Goal: Information Seeking & Learning: Learn about a topic

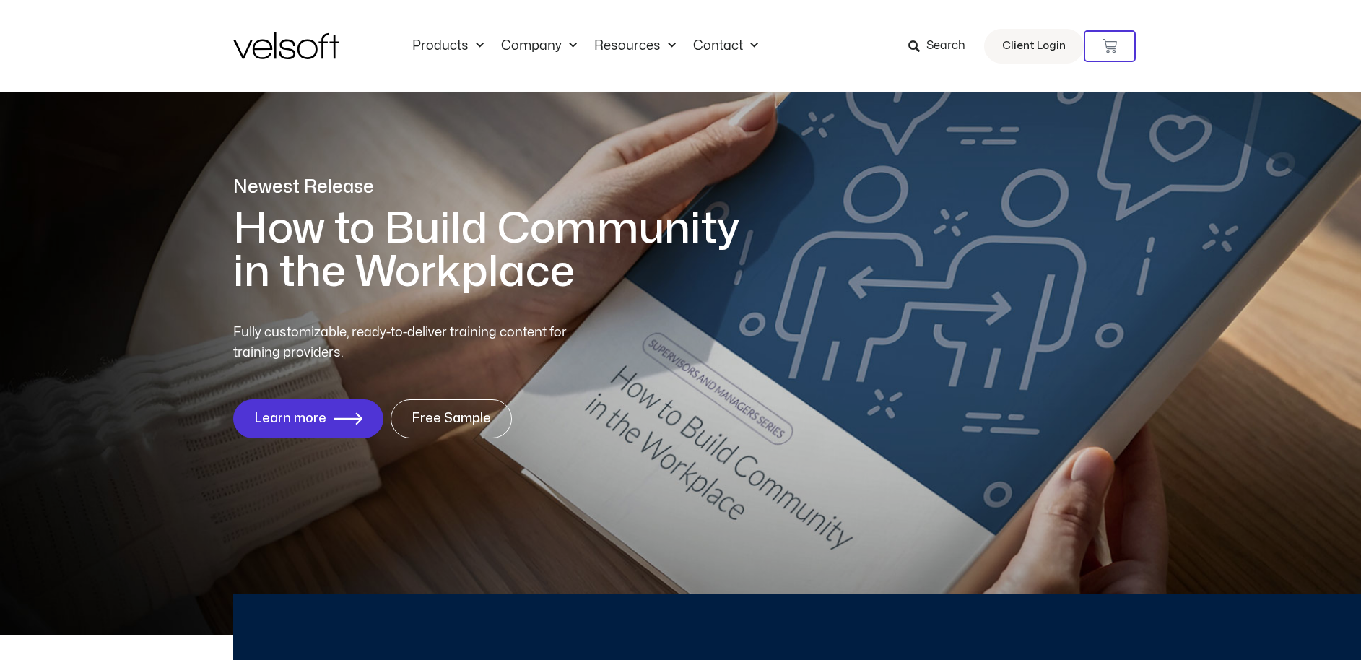
click at [952, 53] on span "Search" at bounding box center [945, 46] width 39 height 19
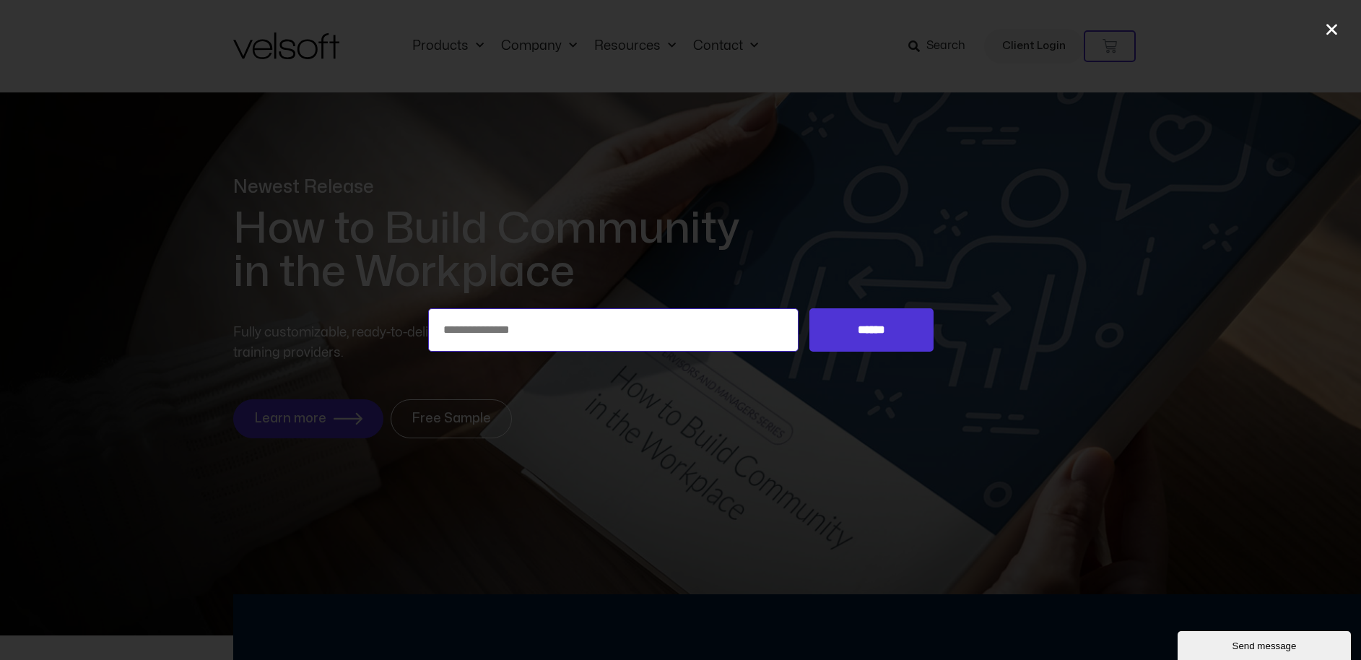
click at [638, 329] on input "Search for:" at bounding box center [613, 329] width 371 height 43
paste input "**********"
type input "**********"
click at [872, 332] on input "******" at bounding box center [870, 329] width 123 height 43
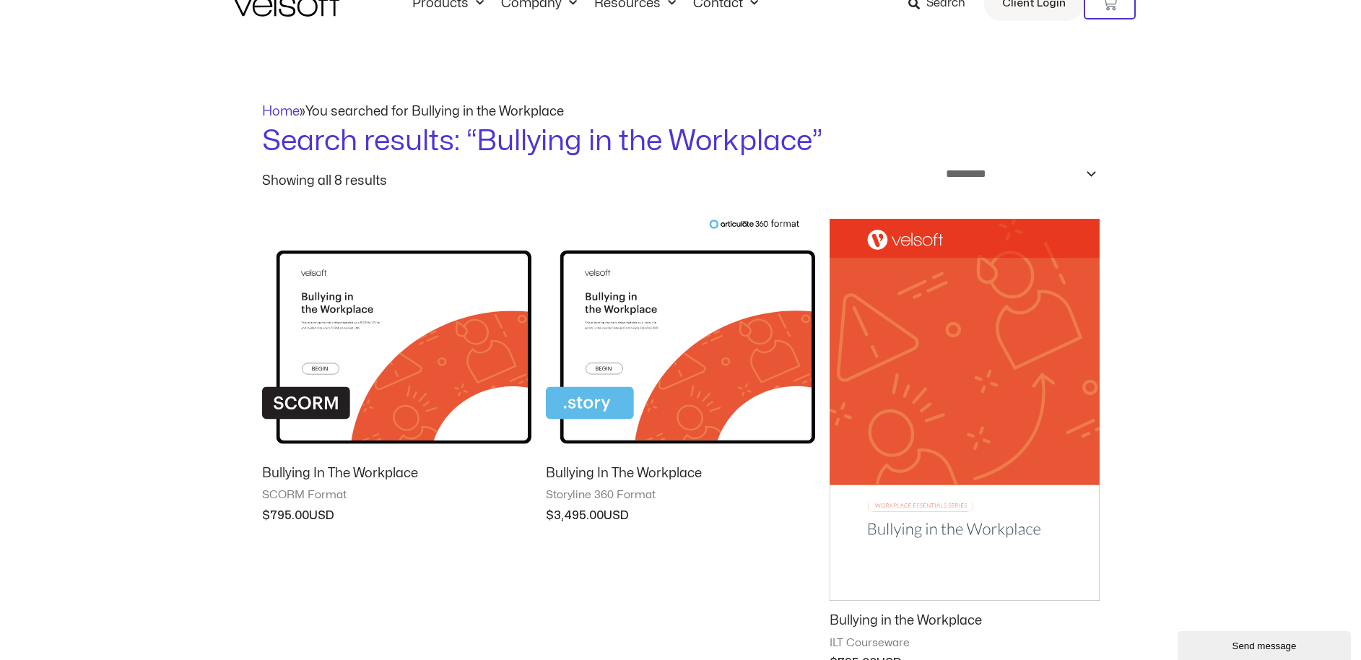
scroll to position [73, 0]
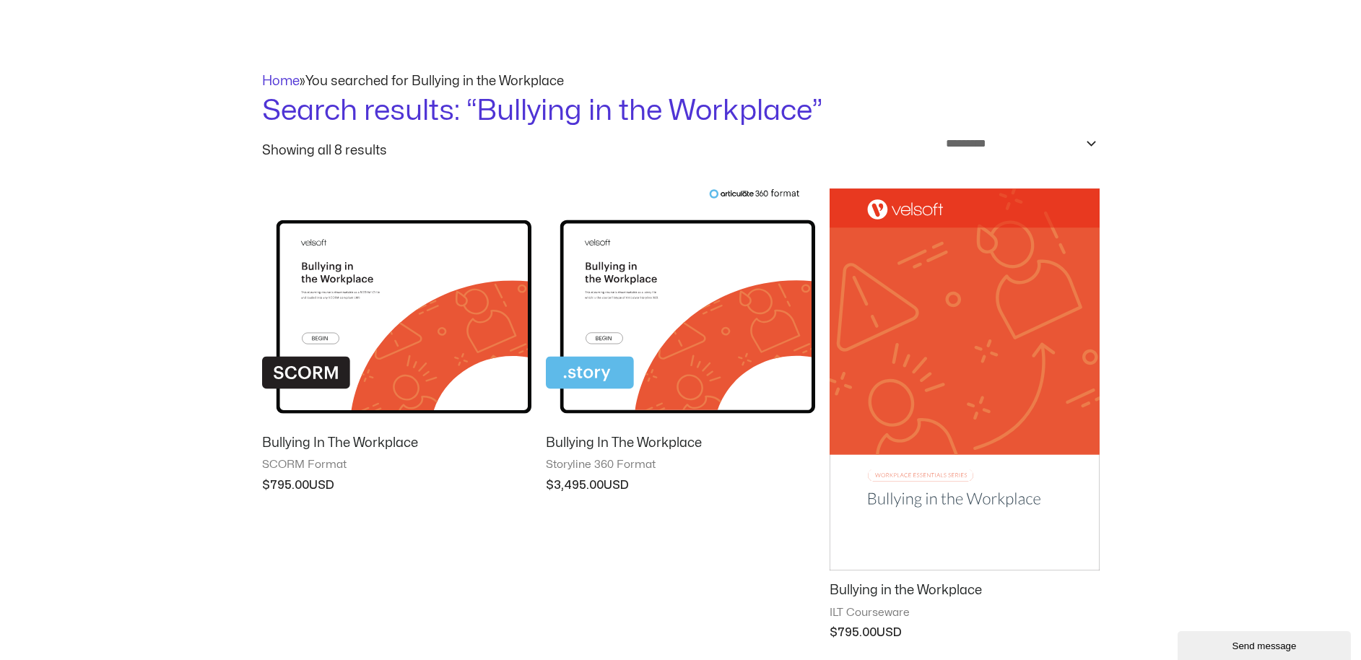
click at [962, 479] on img at bounding box center [964, 379] width 269 height 383
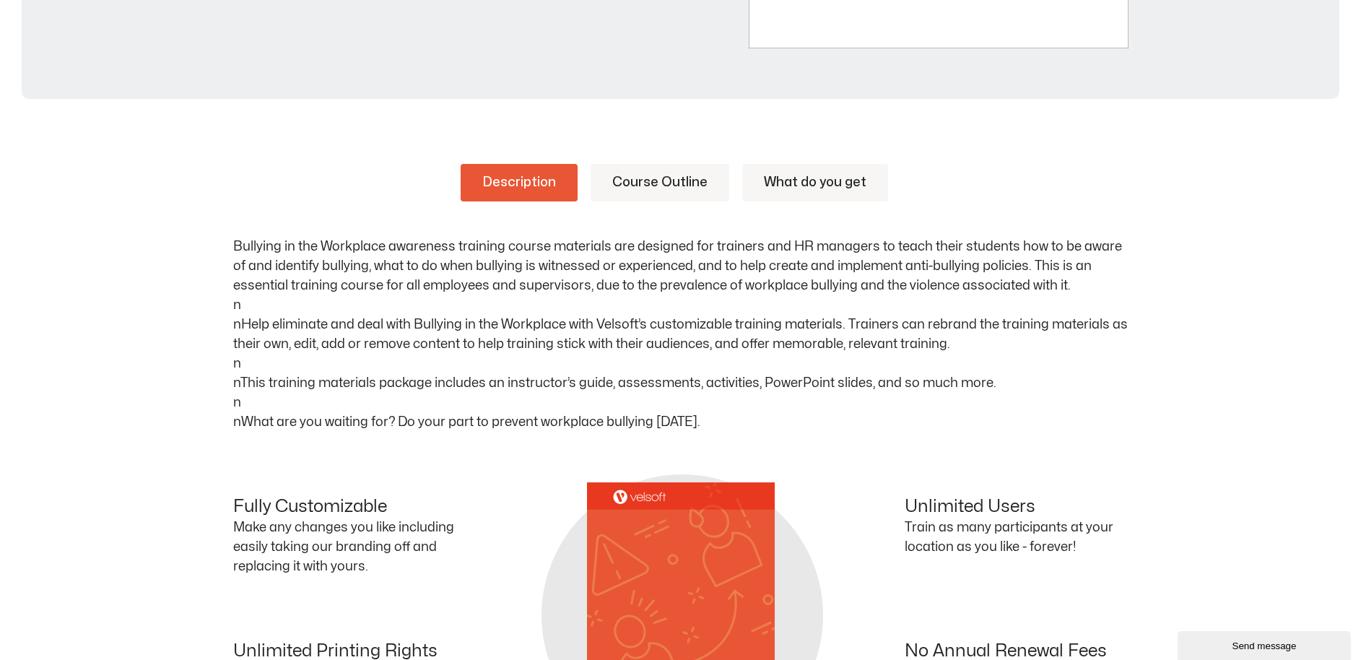
scroll to position [430, 0]
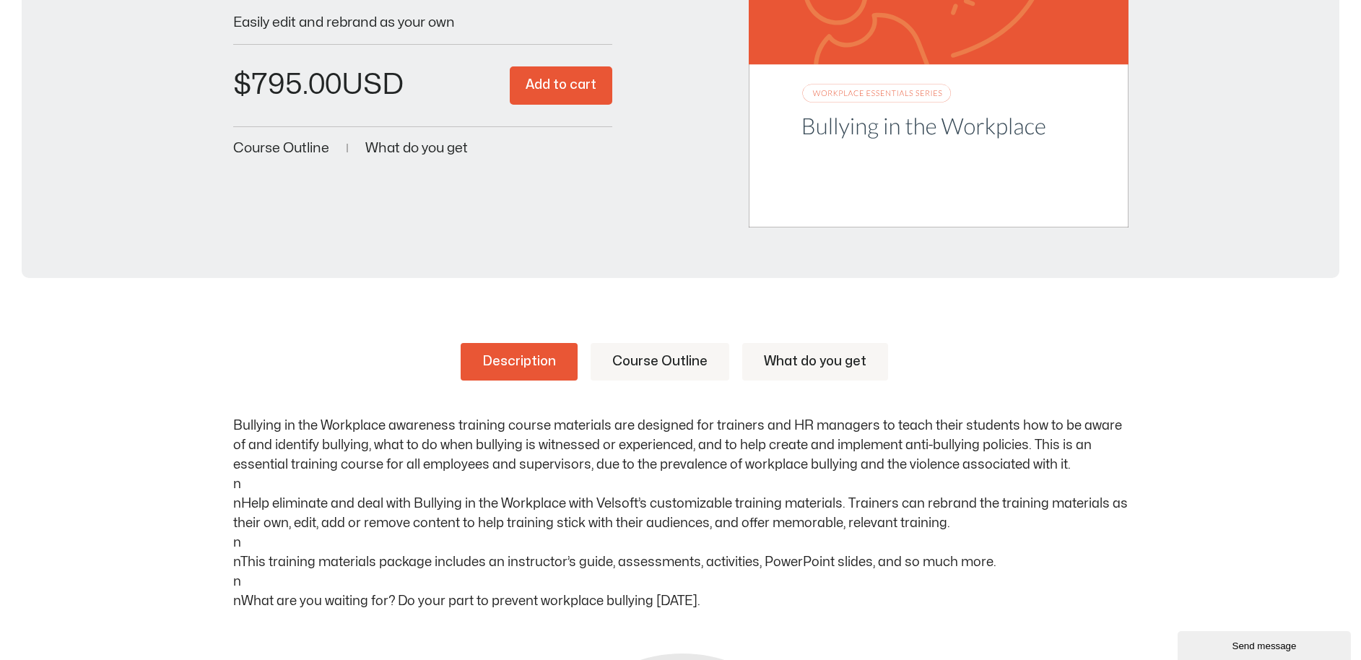
click at [643, 365] on link "Course Outline" at bounding box center [660, 362] width 139 height 38
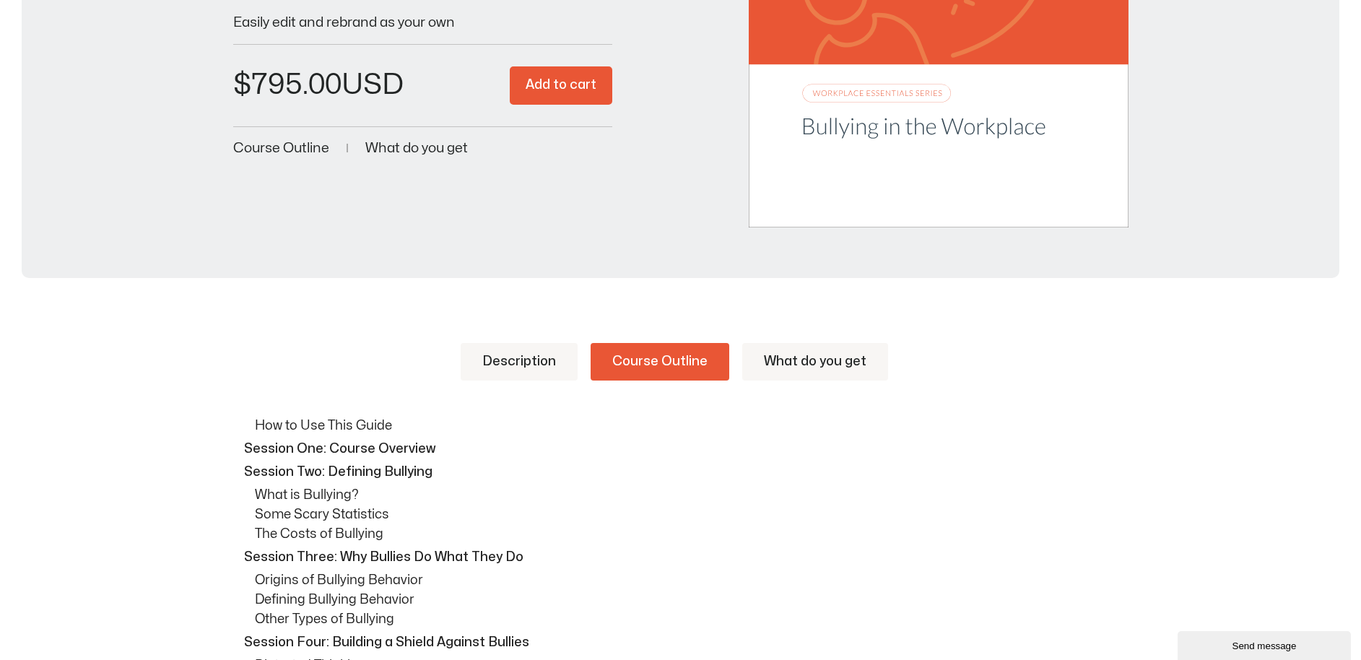
click at [770, 362] on link "What do you get" at bounding box center [815, 362] width 146 height 38
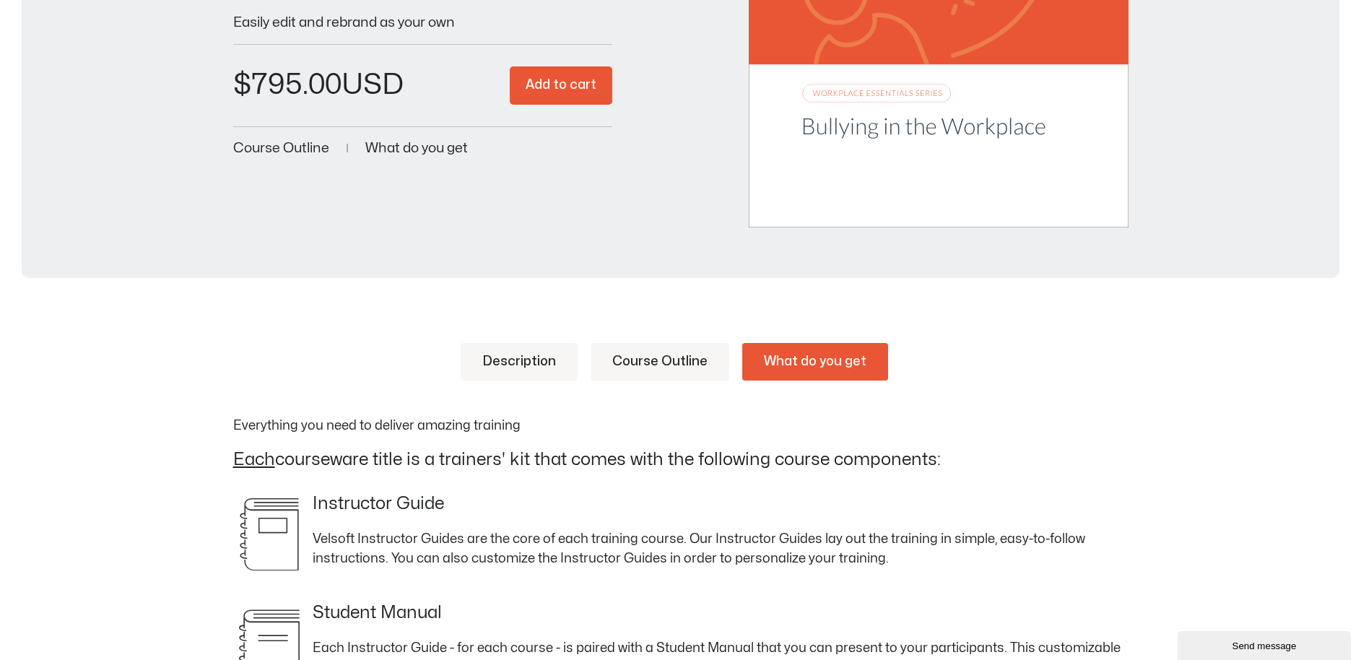
click at [528, 349] on link "Description" at bounding box center [519, 362] width 117 height 38
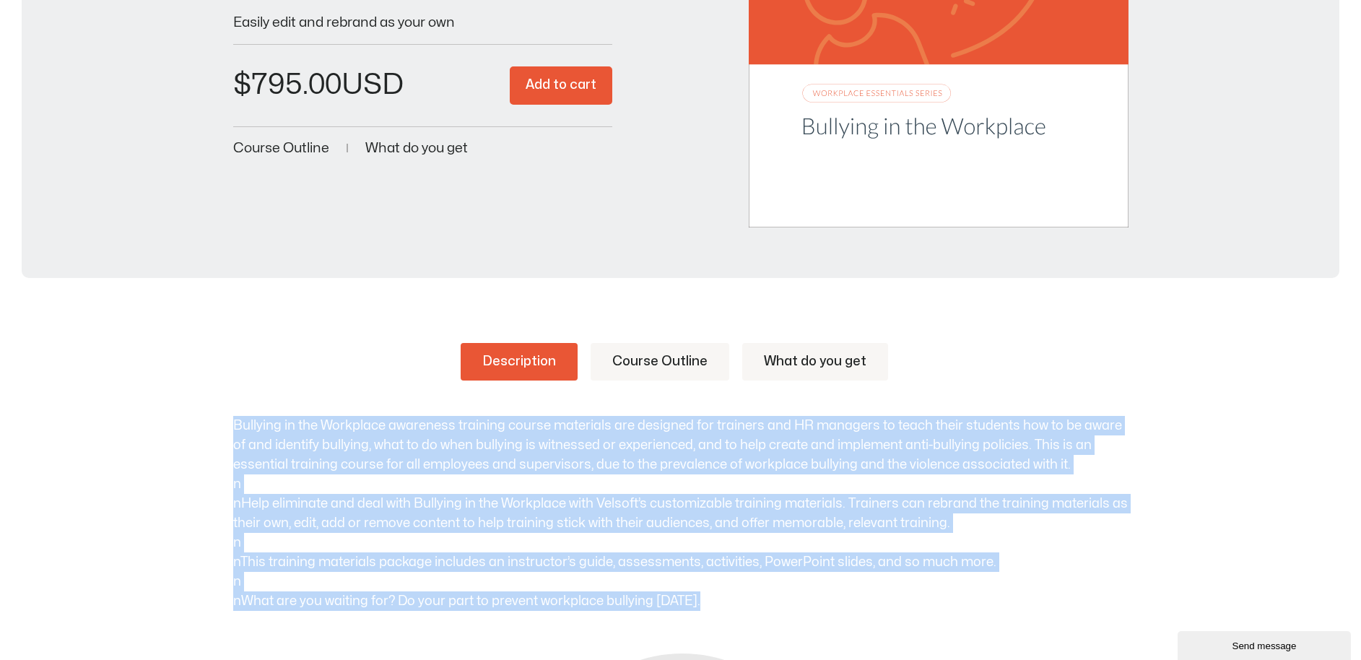
drag, startPoint x: 242, startPoint y: 425, endPoint x: 741, endPoint y: 606, distance: 531.4
click at [741, 606] on p "Bullying in the Workplace awareness training course materials are designed for …" at bounding box center [680, 513] width 895 height 195
copy p "Bullying in the Workplace awareness training course materials are designed for …"
drag, startPoint x: 426, startPoint y: 424, endPoint x: 388, endPoint y: 429, distance: 37.9
click at [426, 424] on p "Bullying in the Workplace awareness training course materials are designed for …" at bounding box center [680, 513] width 895 height 195
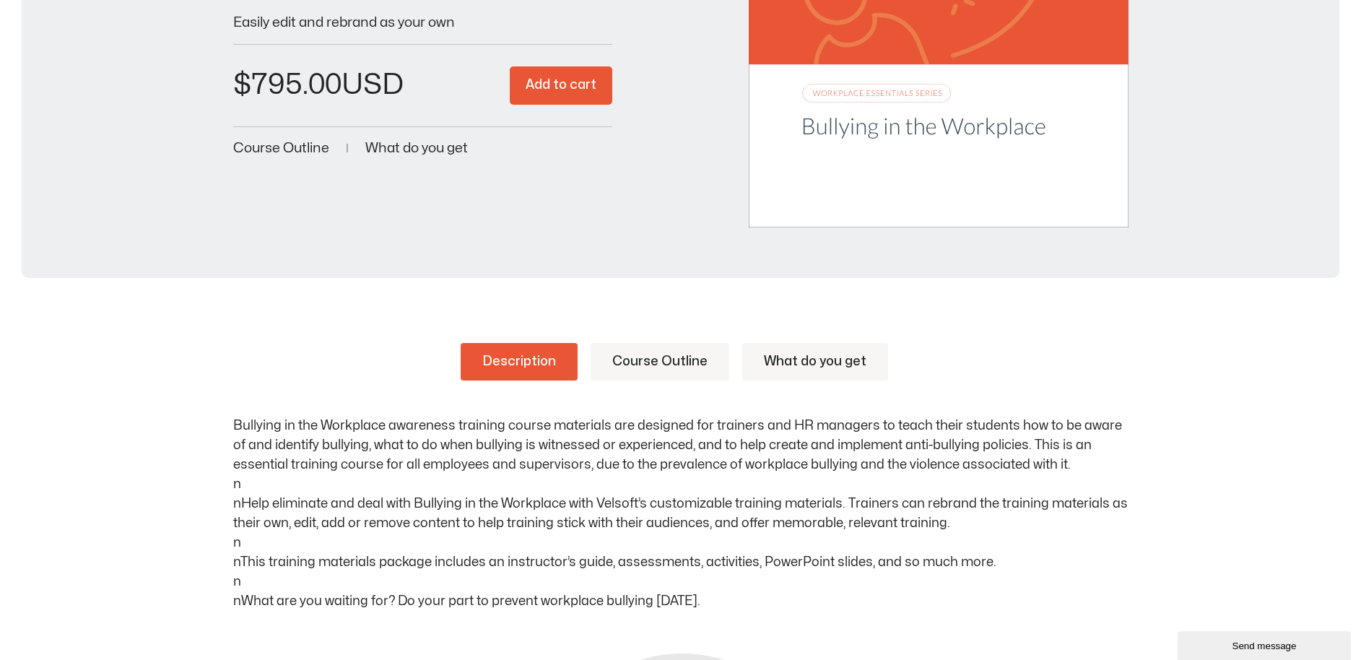
click at [386, 429] on p "Bullying in the Workplace awareness training course materials are designed for …" at bounding box center [680, 513] width 895 height 195
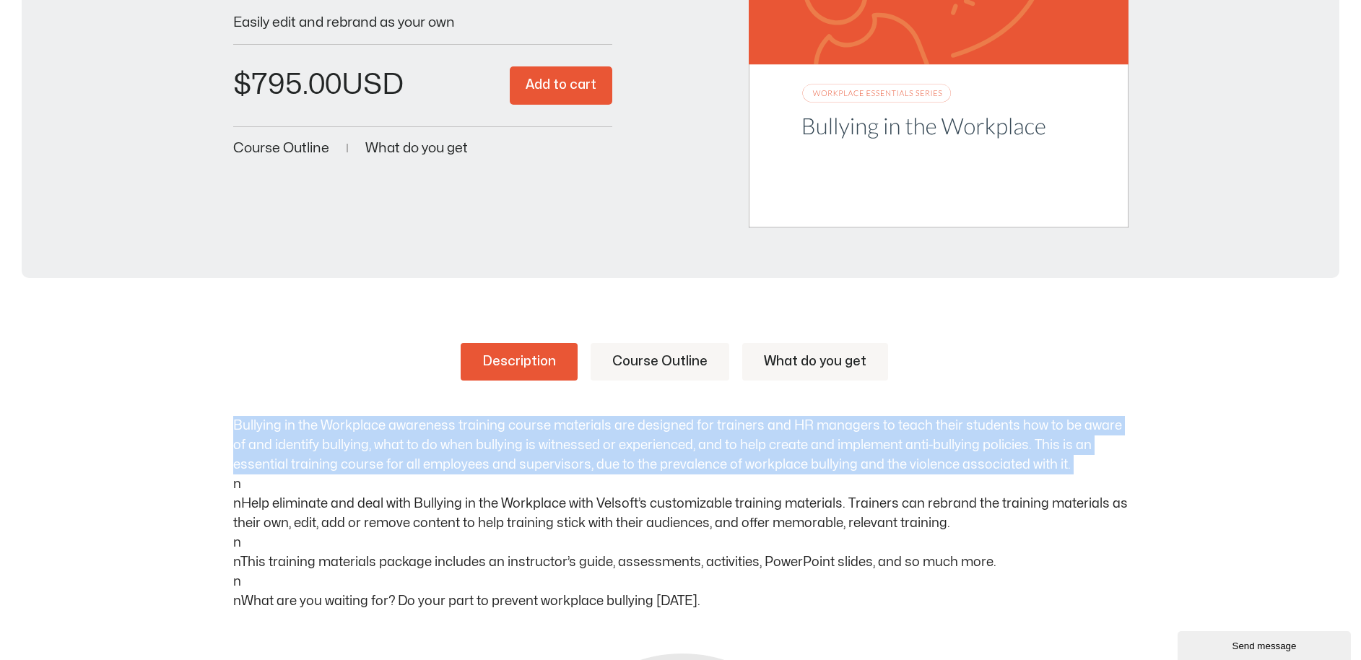
click at [386, 429] on p "Bullying in the Workplace awareness training course materials are designed for …" at bounding box center [680, 513] width 895 height 195
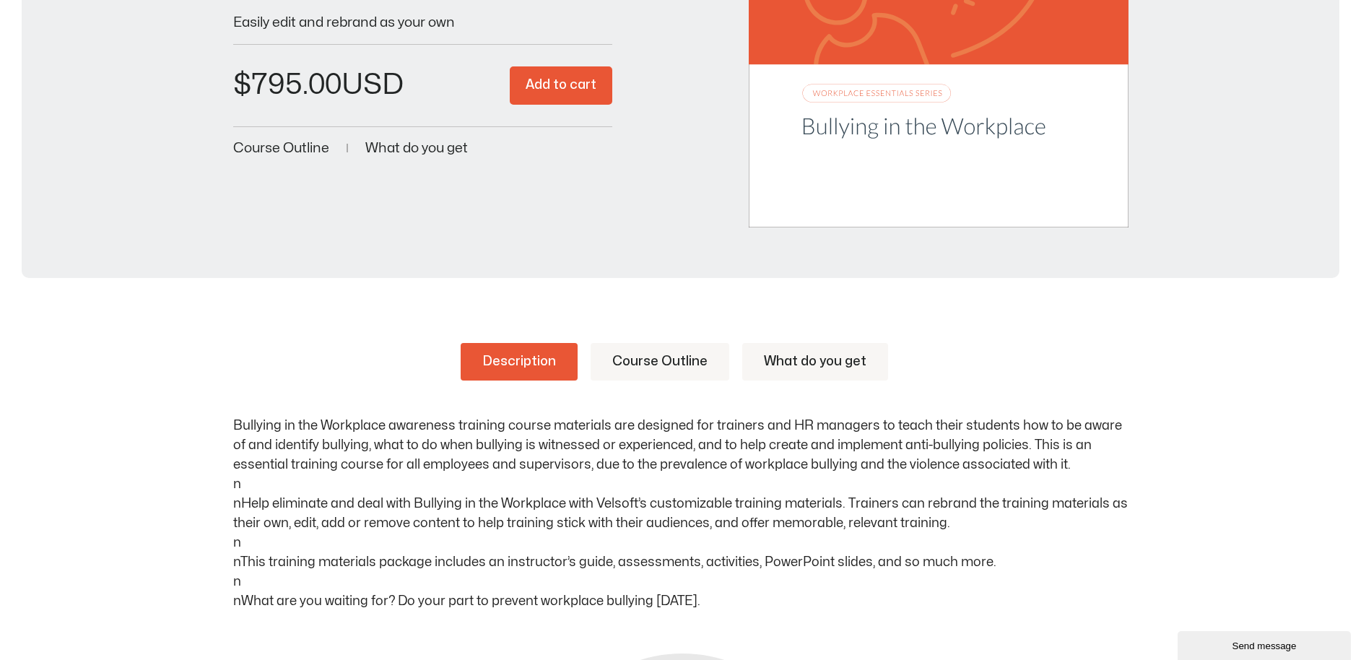
click at [759, 497] on p "Bullying in the Workplace awareness training course materials are designed for …" at bounding box center [680, 513] width 895 height 195
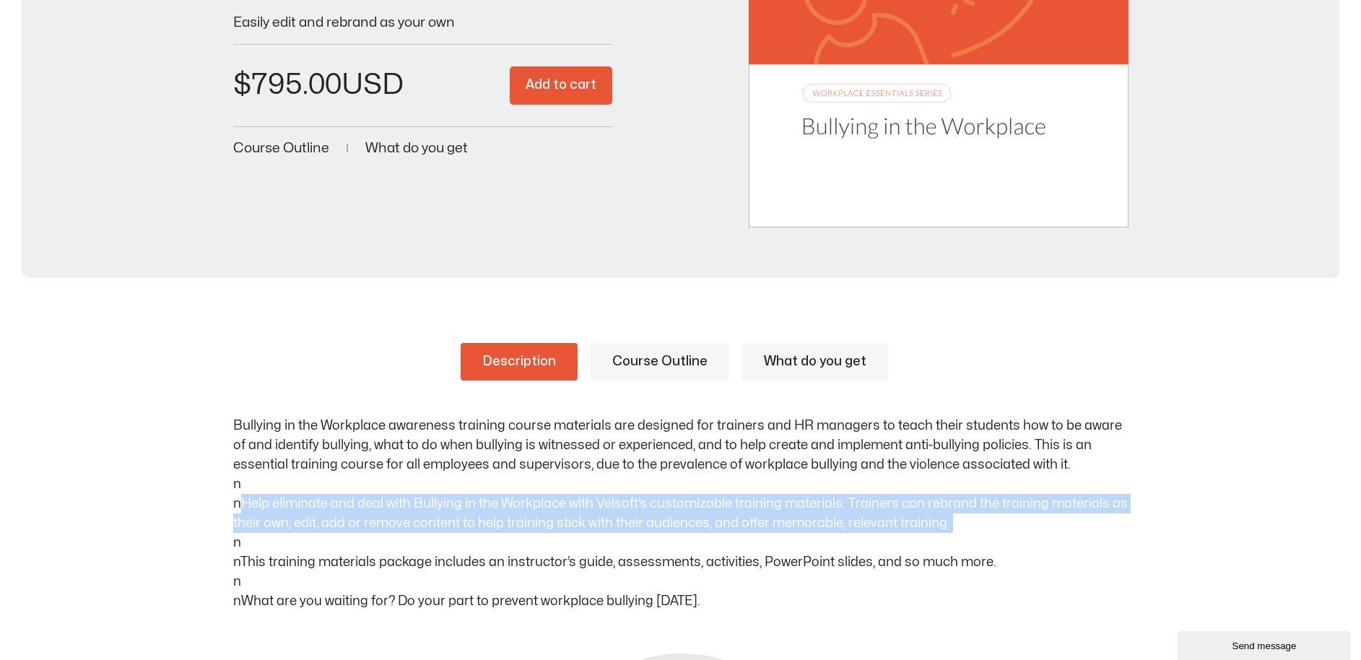
drag, startPoint x: 759, startPoint y: 497, endPoint x: 772, endPoint y: 493, distance: 13.7
click at [757, 497] on p "Bullying in the Workplace awareness training course materials are designed for …" at bounding box center [680, 513] width 895 height 195
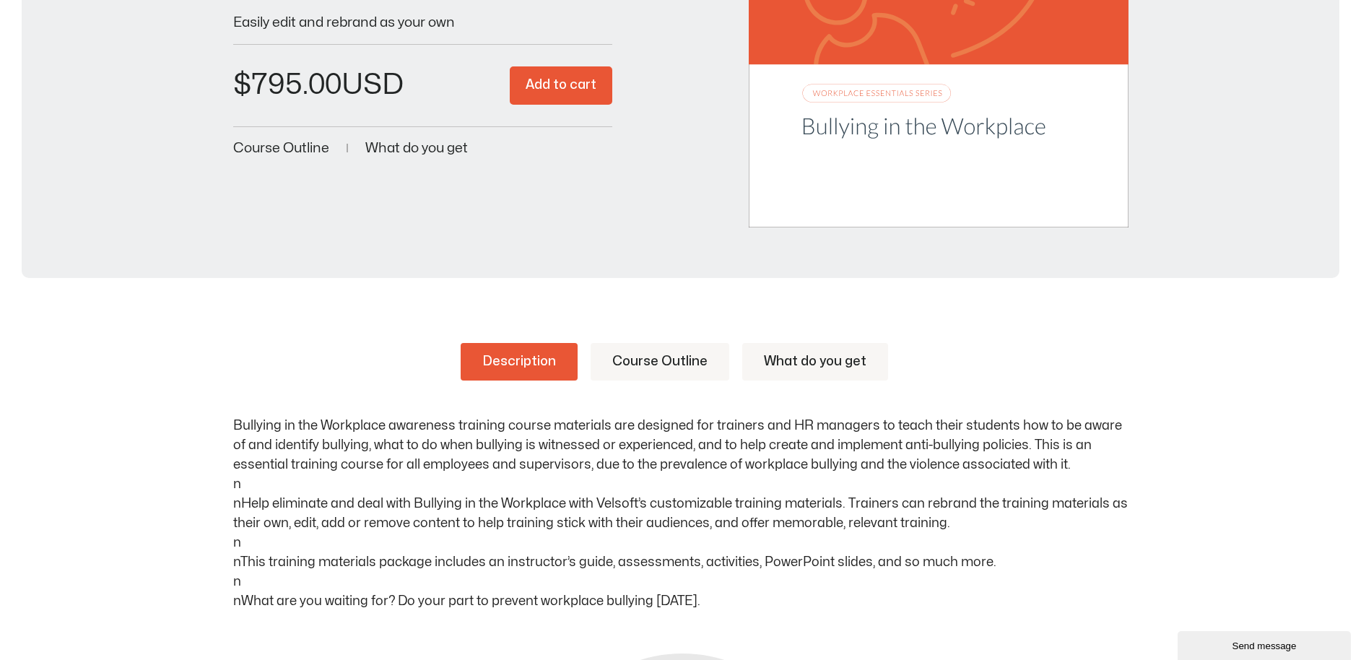
click at [832, 460] on p "Bullying in the Workplace awareness training course materials are designed for …" at bounding box center [680, 513] width 895 height 195
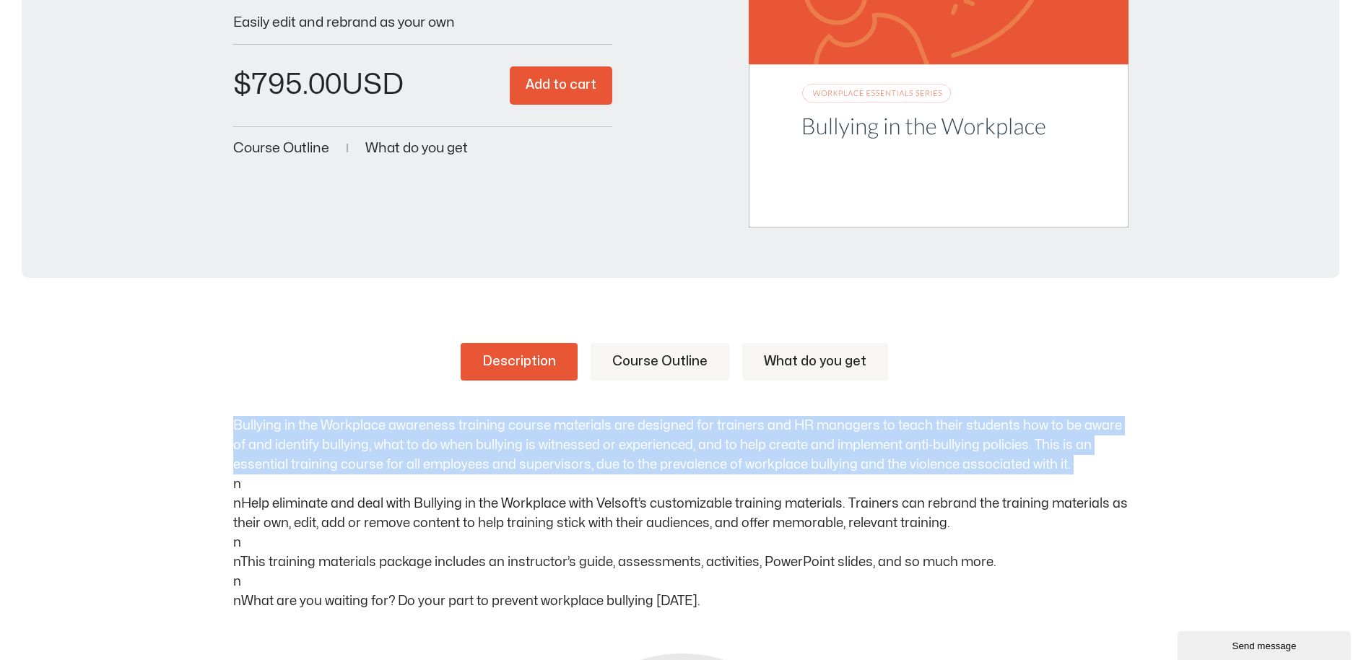
drag, startPoint x: 832, startPoint y: 460, endPoint x: 821, endPoint y: 460, distance: 10.8
click at [821, 460] on p "Bullying in the Workplace awareness training course materials are designed for …" at bounding box center [680, 513] width 895 height 195
copy p "Bullying in the Workplace awareness training course materials are designed for …"
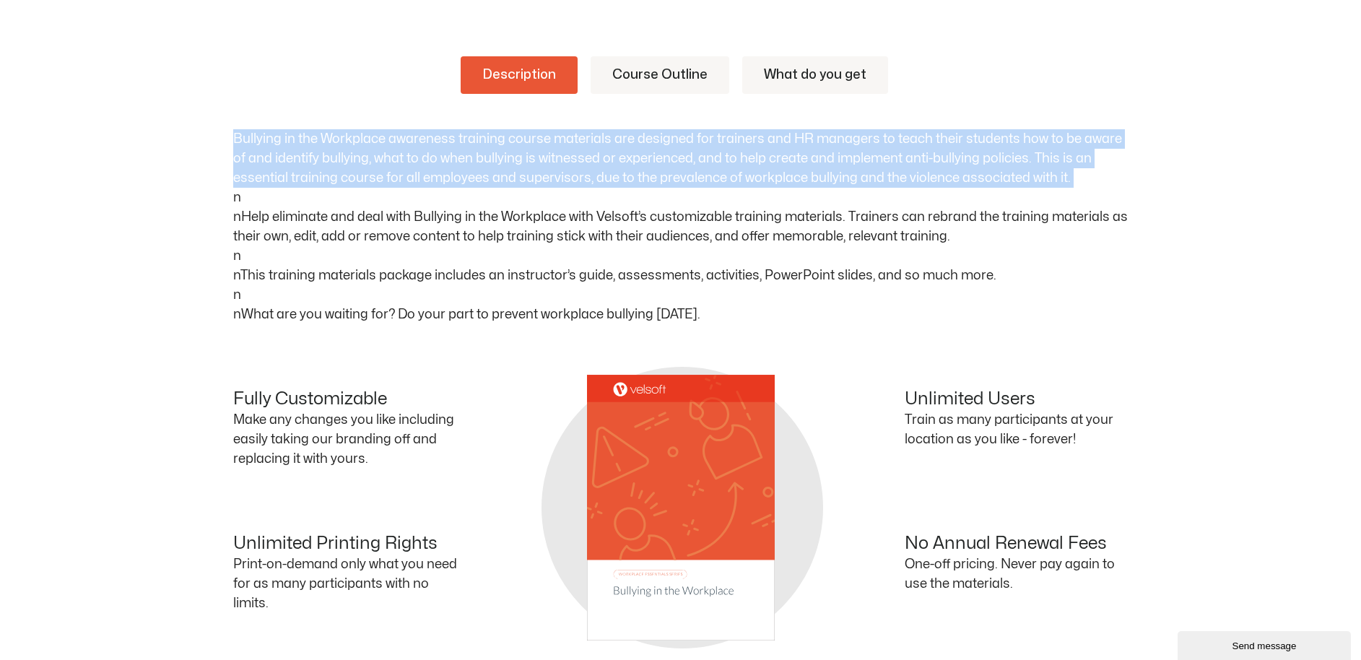
scroll to position [687, 0]
